Goal: Transaction & Acquisition: Purchase product/service

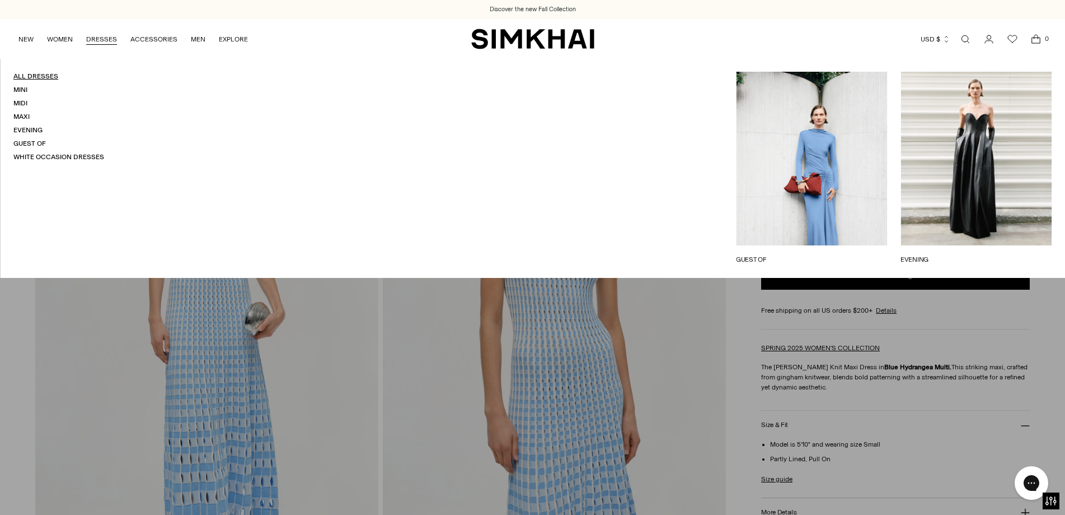
click at [22, 79] on link "All Dresses" at bounding box center [35, 76] width 45 height 8
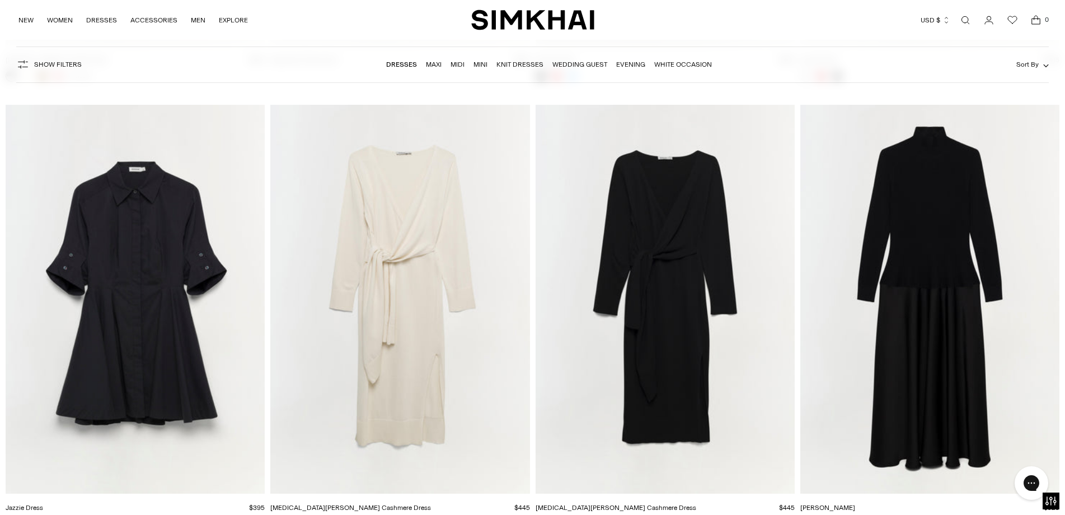
scroll to position [22400, 0]
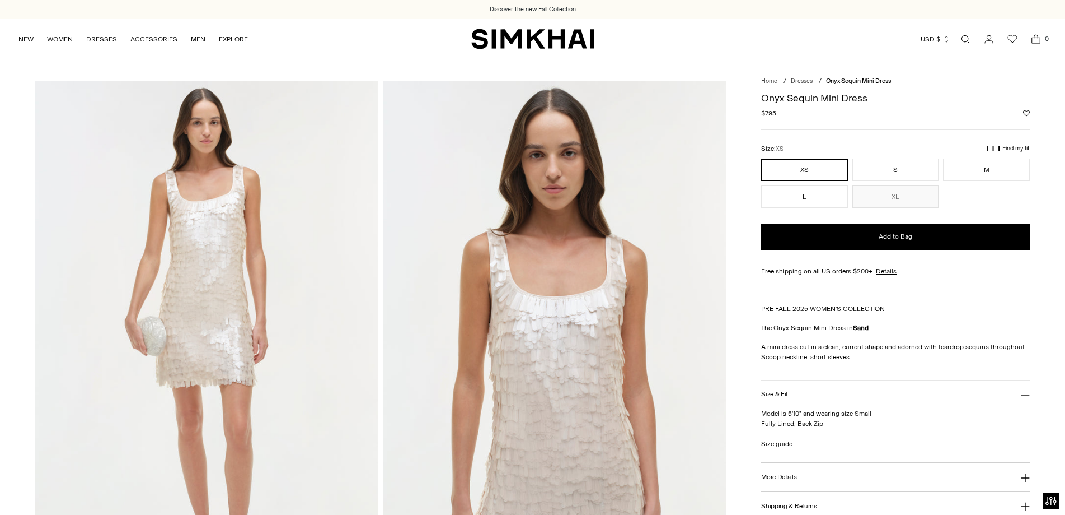
scroll to position [3, 0]
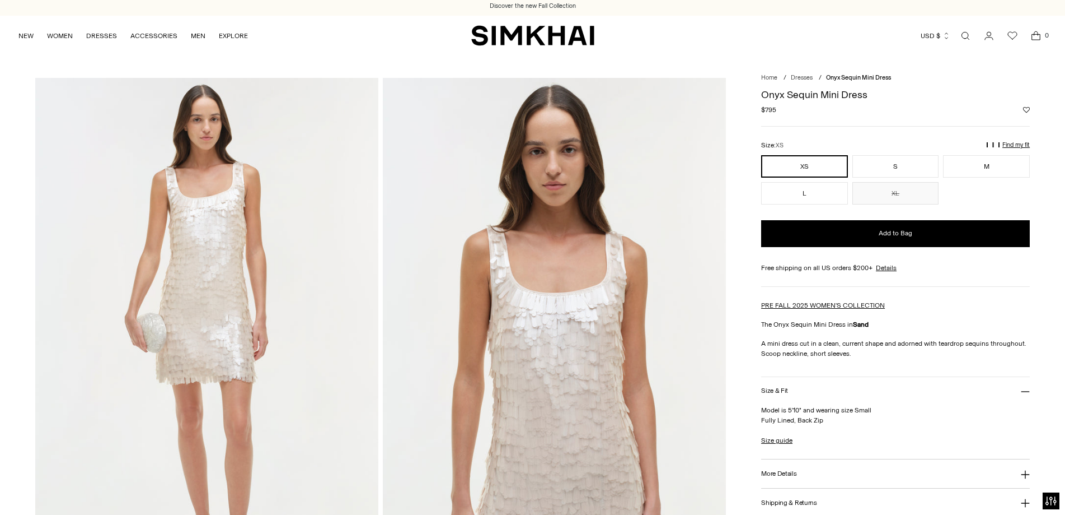
click at [838, 459] on button "More Details" at bounding box center [895, 473] width 269 height 29
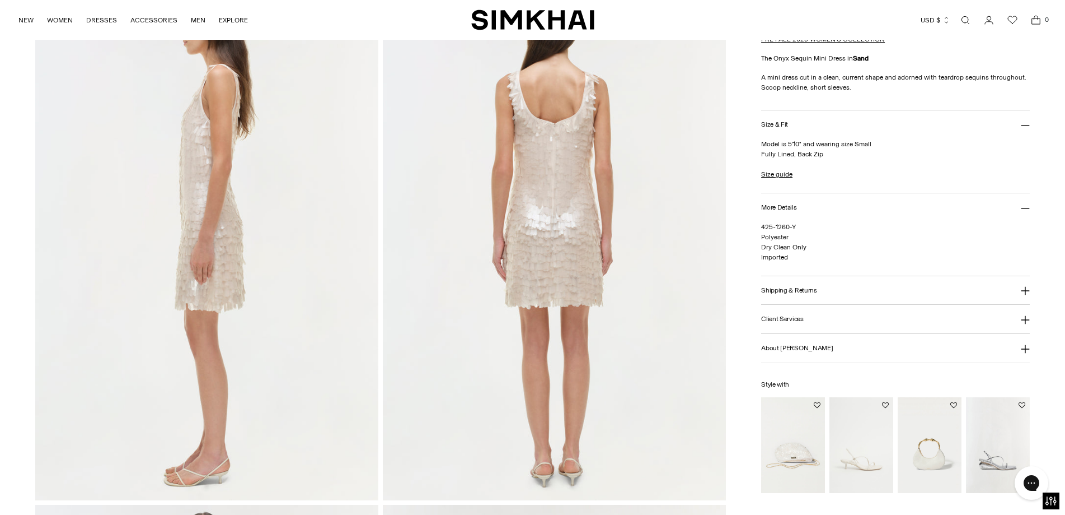
scroll to position [0, 0]
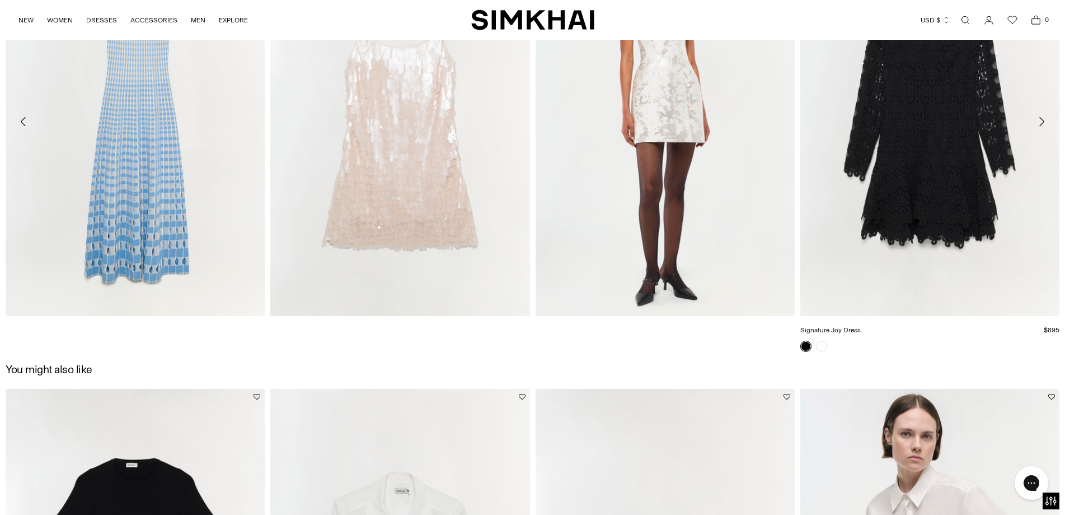
scroll to position [1904, 0]
